Goal: Task Accomplishment & Management: Manage account settings

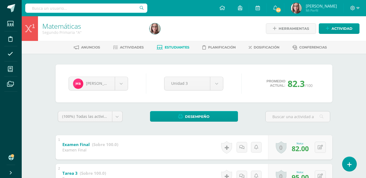
click at [169, 48] on span "Estudiantes" at bounding box center [177, 47] width 25 height 4
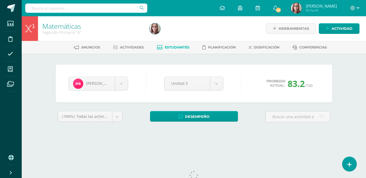
click at [220, 80] on body "Estudiantes Disciplina Asistencia Mis cursos Archivos Soporte Ayuda Reportar un…" at bounding box center [183, 73] width 366 height 146
select select "Unidad 2"
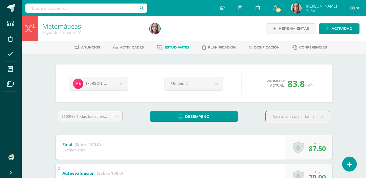
click at [131, 49] on span "Actividades" at bounding box center [132, 47] width 24 height 4
click at [182, 47] on span "Estudiantes" at bounding box center [177, 47] width 25 height 4
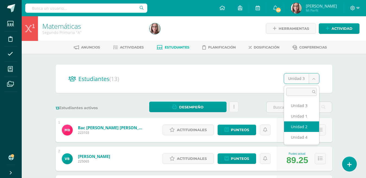
select select "/dashboard/teacher/section/3068/students/?unit=176812"
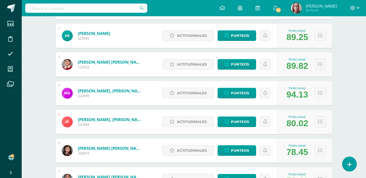
scroll to position [124, 0]
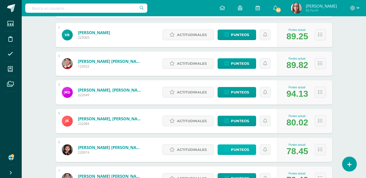
click at [241, 149] on span "Punteos" at bounding box center [240, 150] width 18 height 10
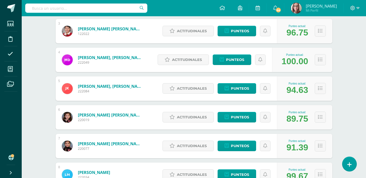
scroll to position [158, 0]
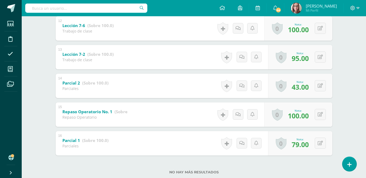
scroll to position [438, 0]
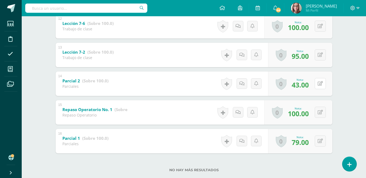
click at [316, 81] on button at bounding box center [320, 83] width 11 height 11
type input "80"
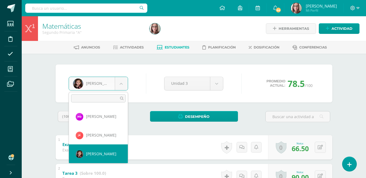
scroll to position [40, 0]
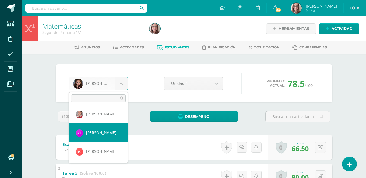
select select "832"
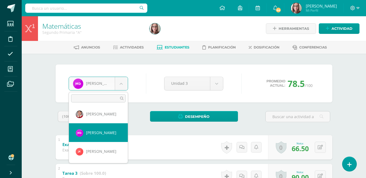
scroll to position [18, 0]
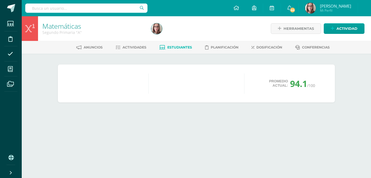
click at [125, 122] on div "[PERSON_NAME] [PERSON_NAME] [PERSON_NAME] [PERSON_NAME] [PERSON_NAME] [PERSON_N…" at bounding box center [196, 88] width 299 height 68
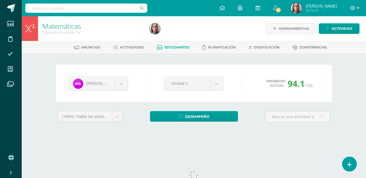
click at [123, 86] on body "Estudiantes Disciplina Asistencia Mis cursos Archivos Soporte Ayuda Reportar un…" at bounding box center [183, 73] width 366 height 146
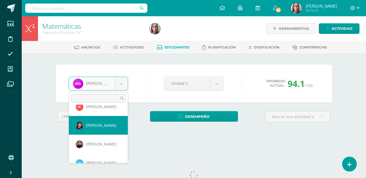
select select "7"
